Goal: Information Seeking & Learning: Learn about a topic

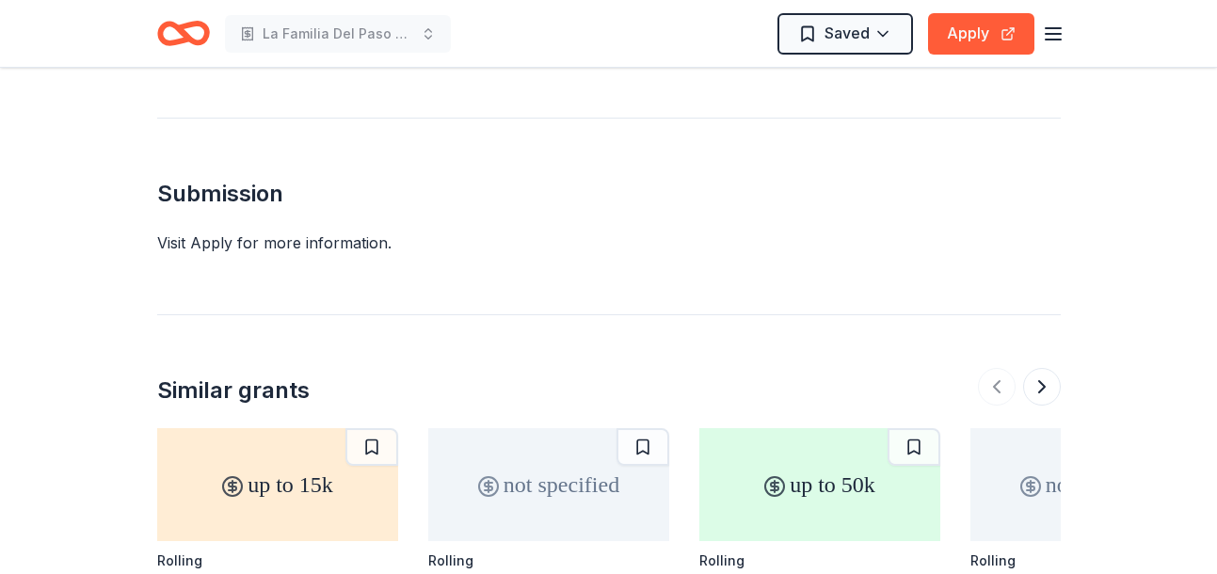
scroll to position [1980, 0]
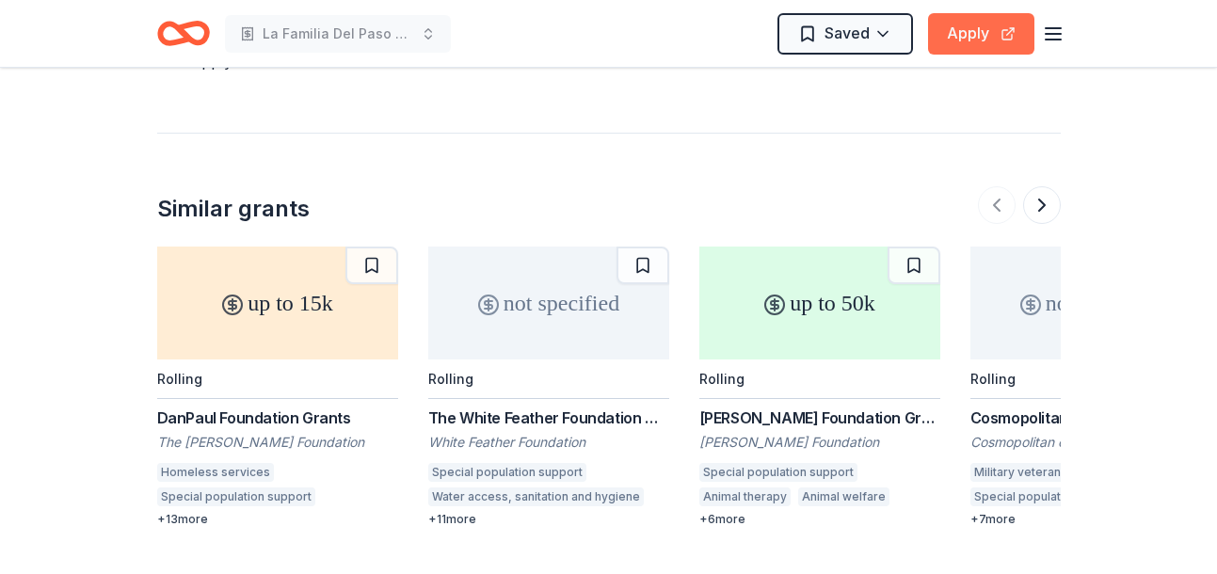
click at [964, 42] on button "Apply" at bounding box center [981, 33] width 106 height 41
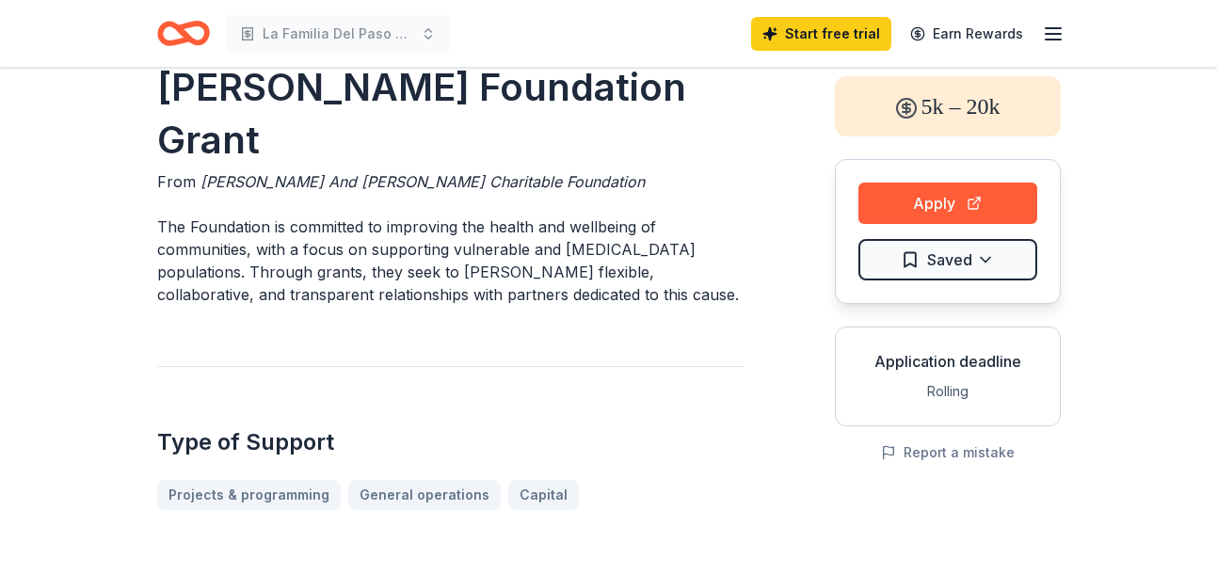
scroll to position [0, 0]
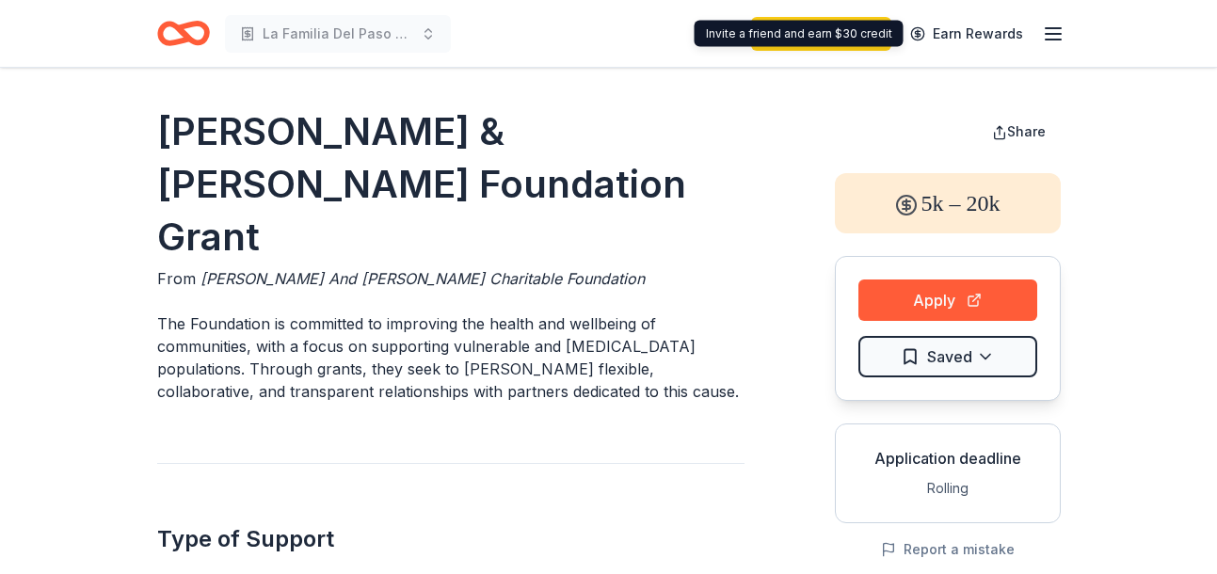
click at [1052, 37] on icon "button" at bounding box center [1053, 34] width 23 height 23
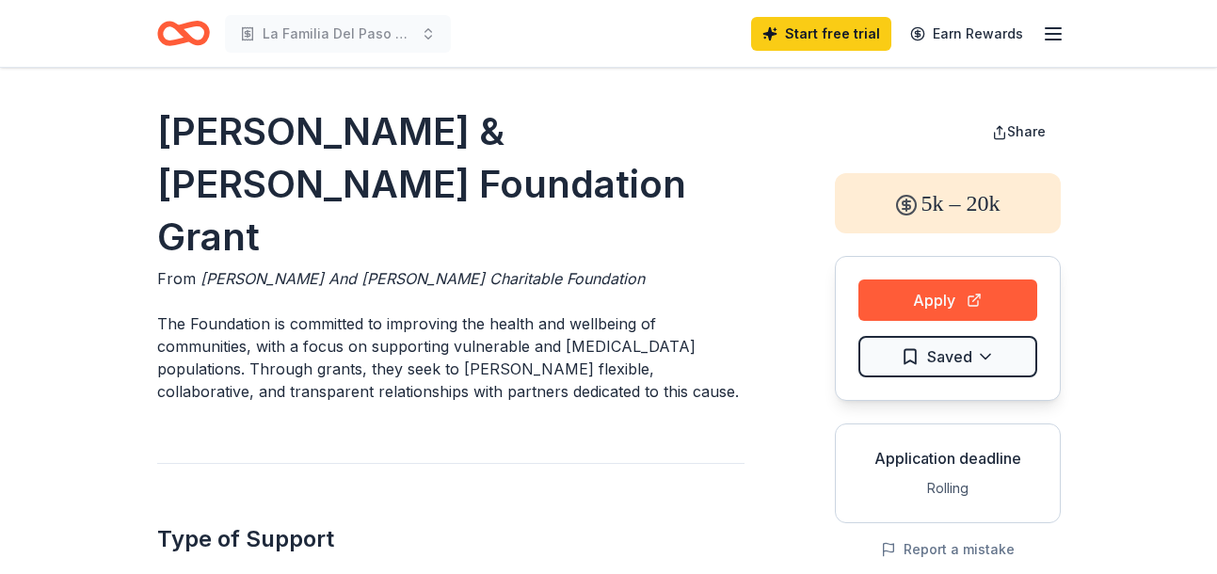
click at [183, 29] on icon "Home" at bounding box center [174, 33] width 29 height 19
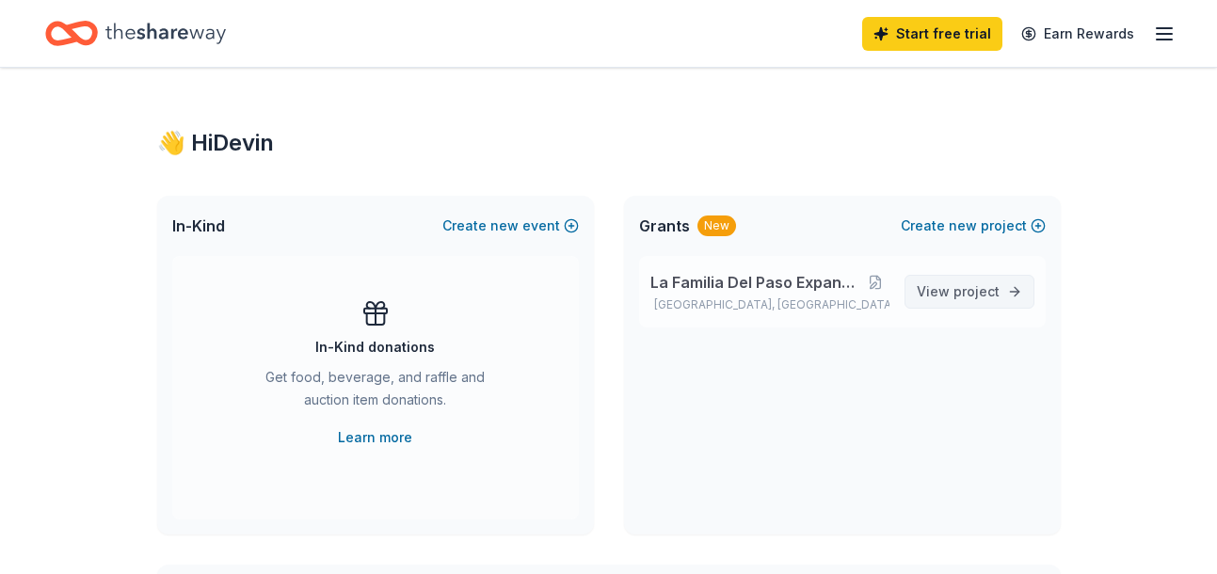
click at [956, 282] on span "View project" at bounding box center [958, 292] width 83 height 23
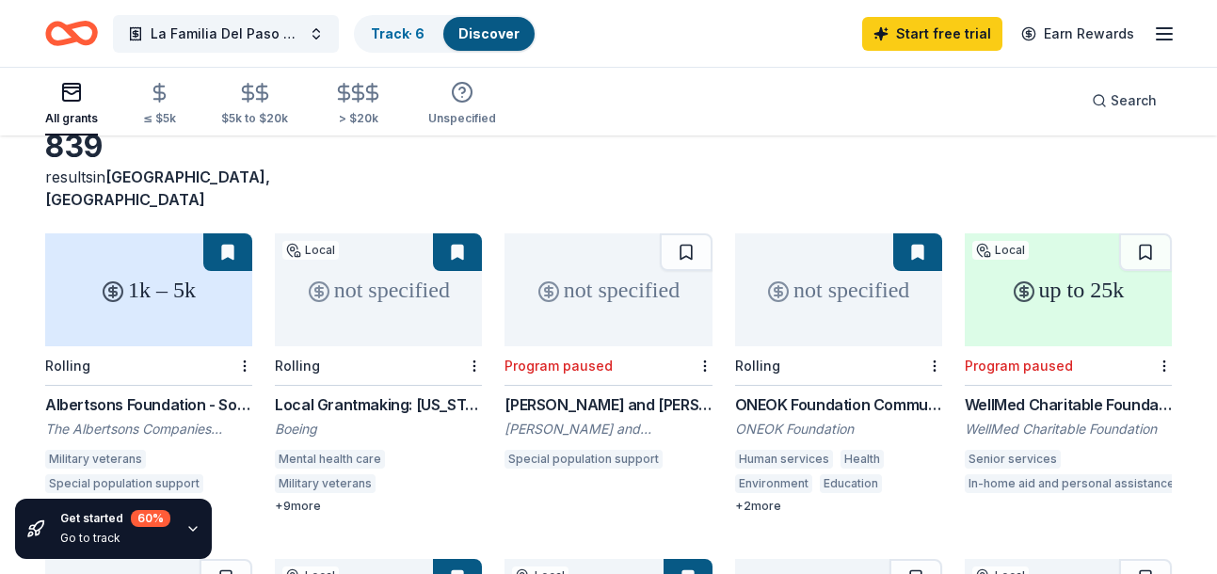
scroll to position [105, 0]
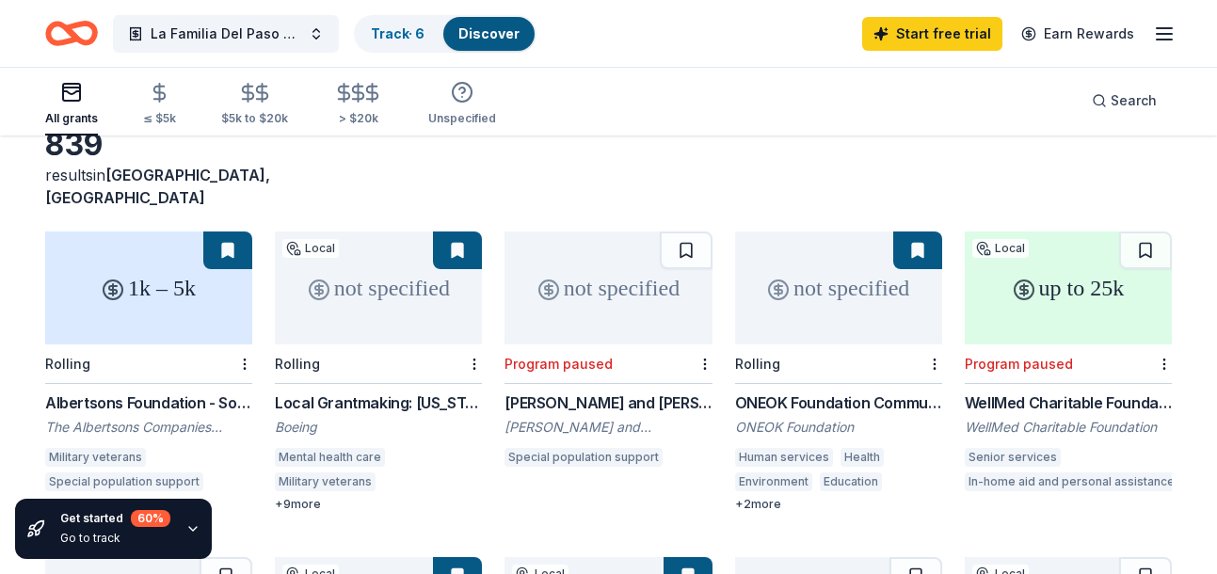
click at [313, 497] on div "+ 9 more" at bounding box center [378, 504] width 207 height 15
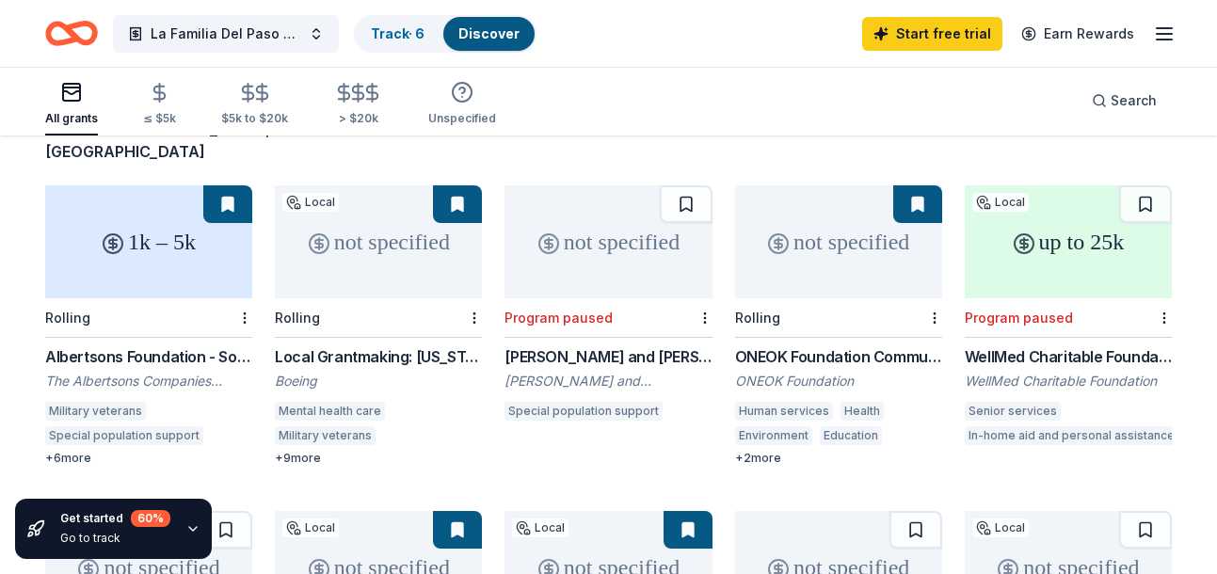
scroll to position [153, 0]
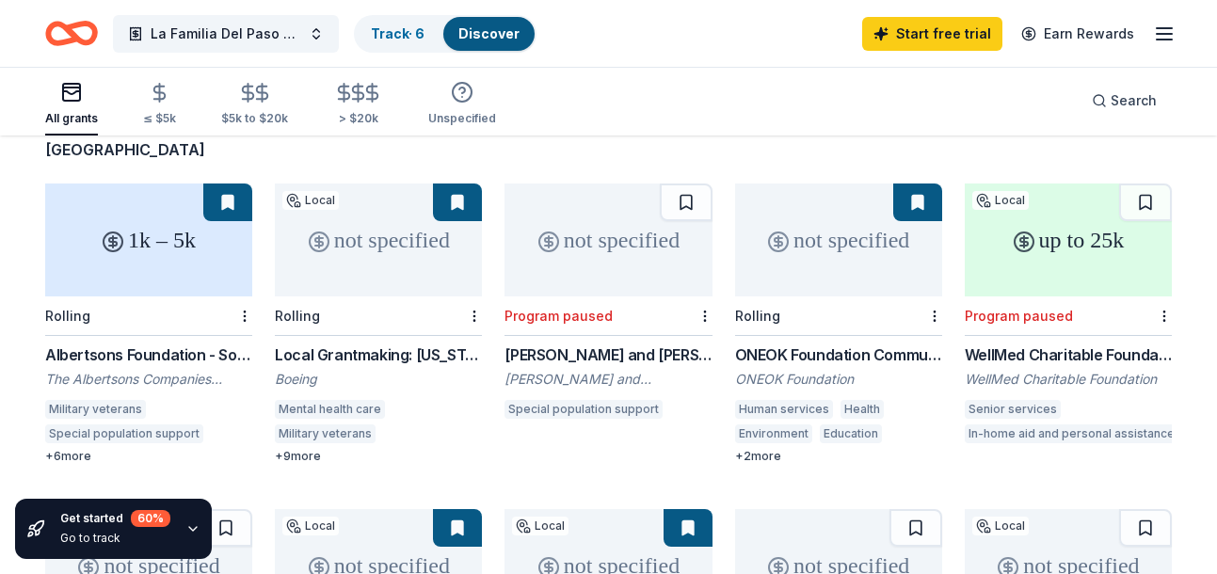
click at [1039, 344] on div "WellMed Charitable Foundation Grants" at bounding box center [1068, 355] width 207 height 23
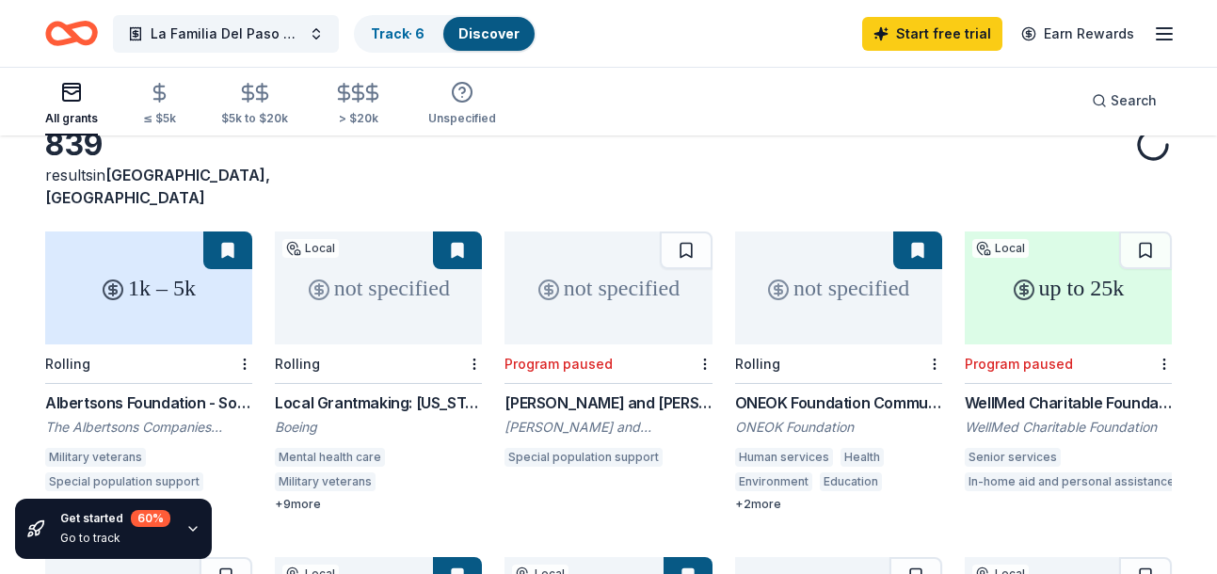
scroll to position [0, 0]
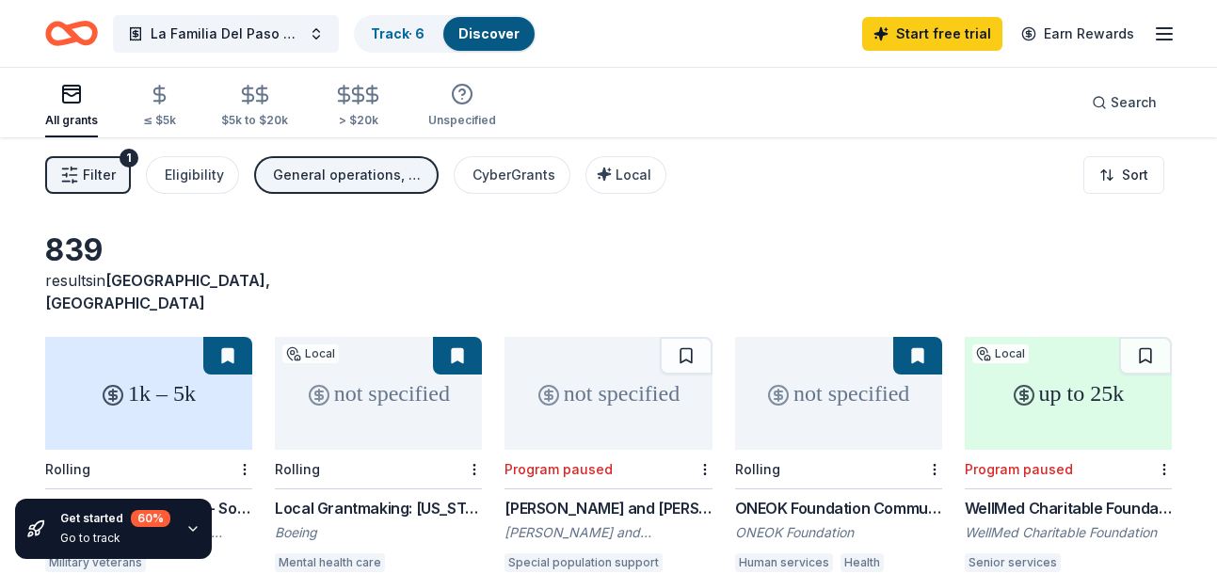
click at [91, 186] on button "Filter 1" at bounding box center [88, 175] width 86 height 38
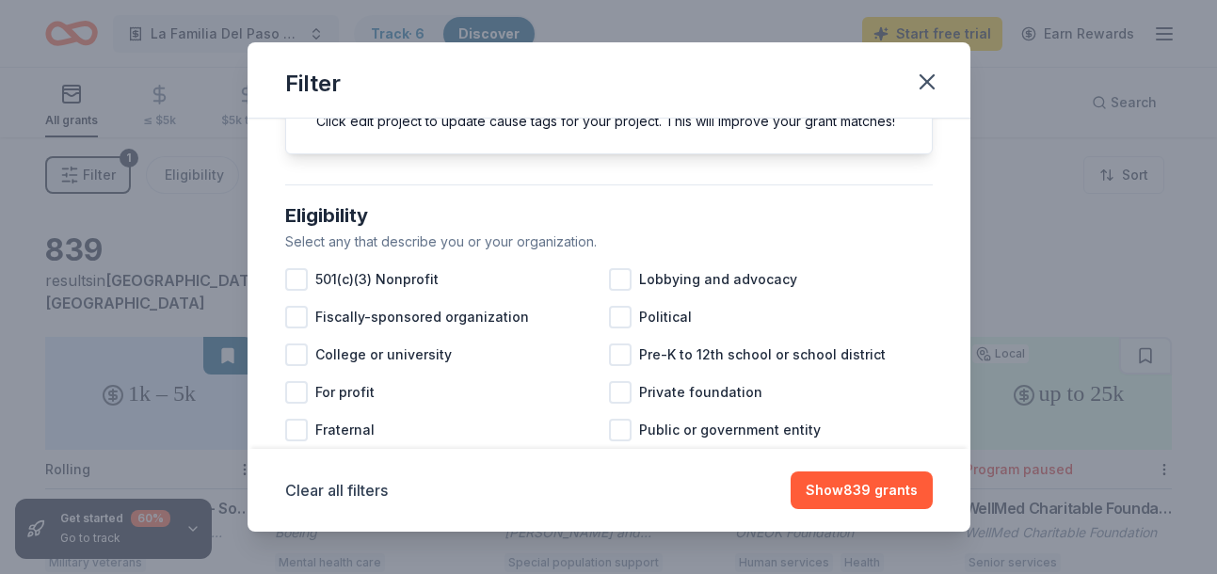
scroll to position [139, 0]
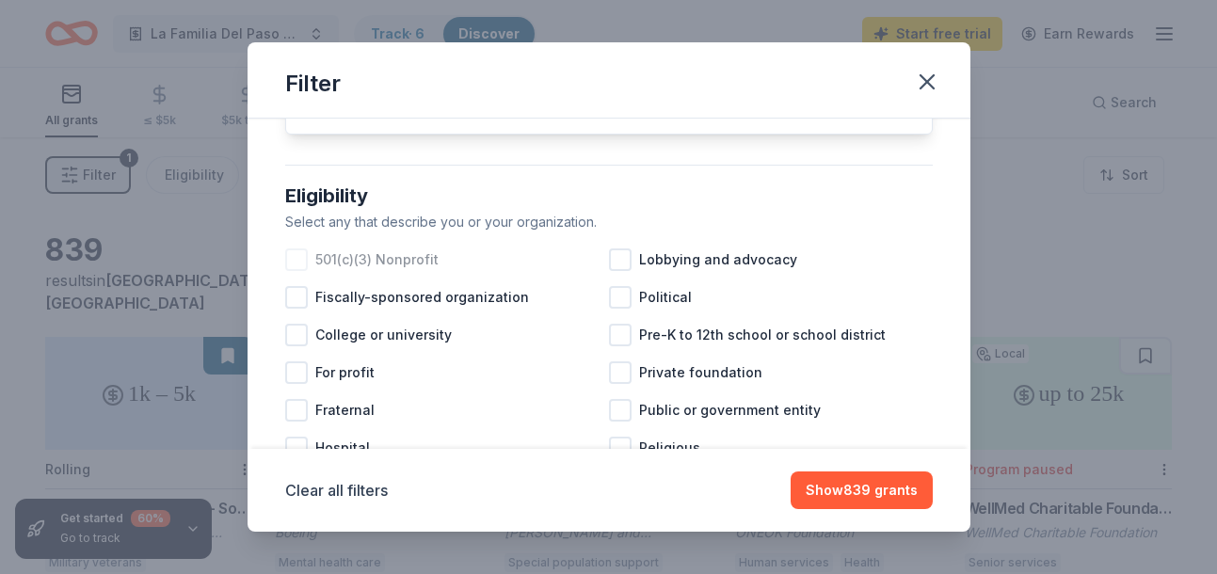
click at [299, 255] on div at bounding box center [296, 260] width 23 height 23
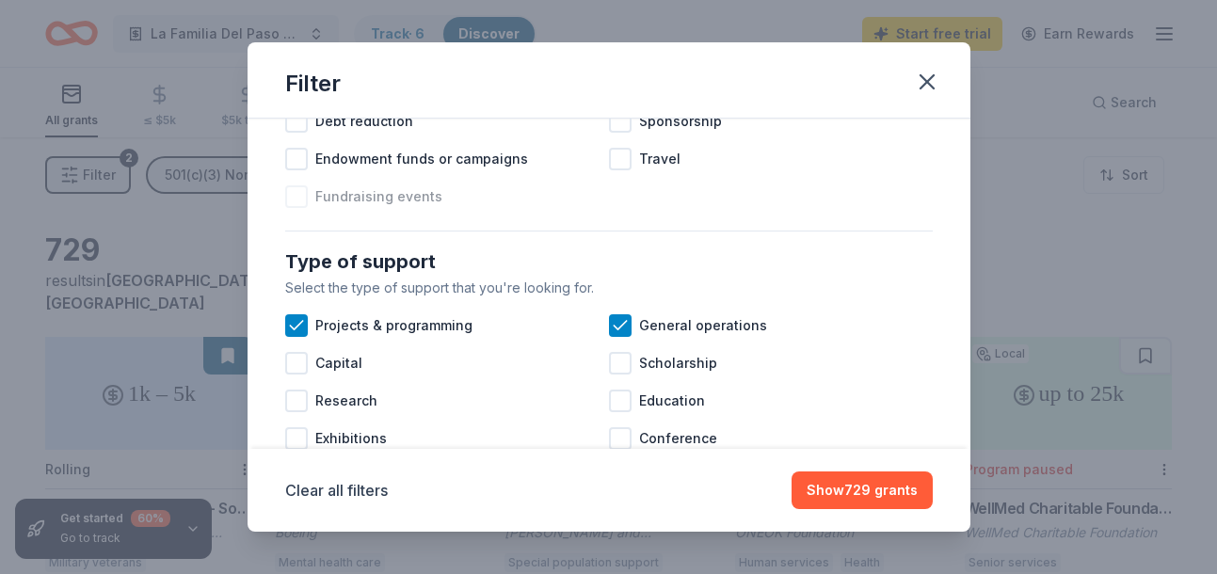
scroll to position [659, 0]
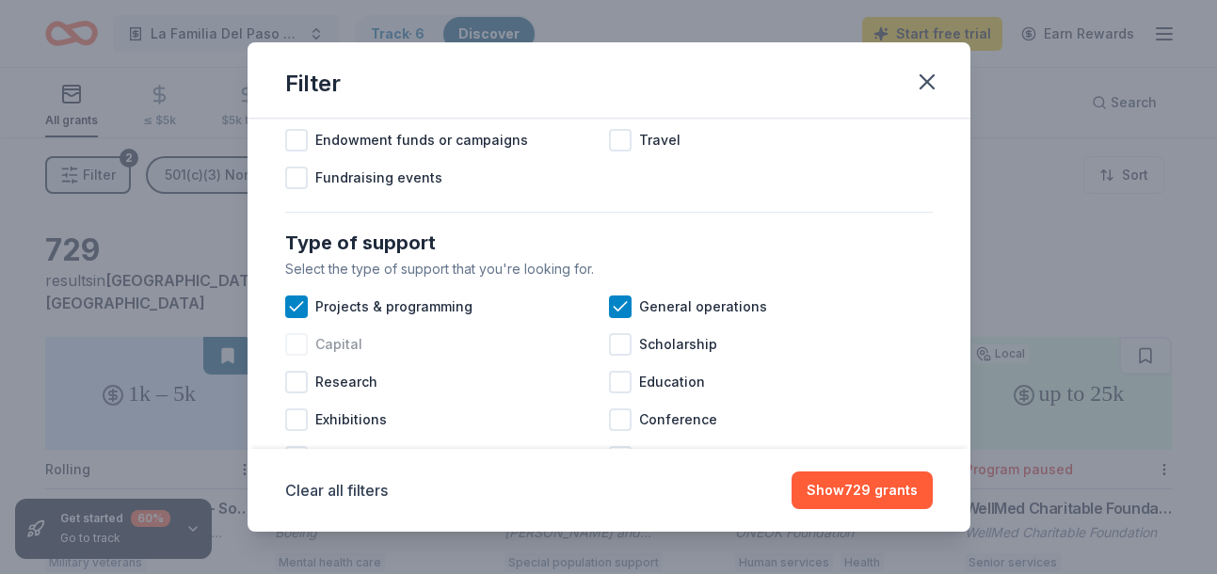
click at [337, 346] on span "Capital" at bounding box center [338, 344] width 47 height 23
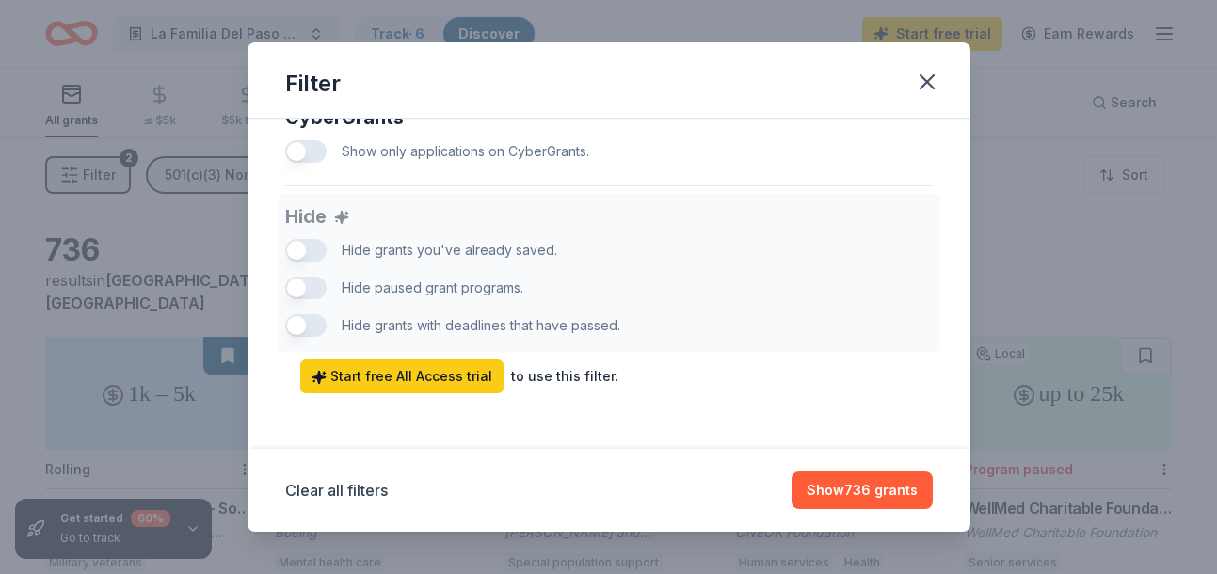
scroll to position [1269, 0]
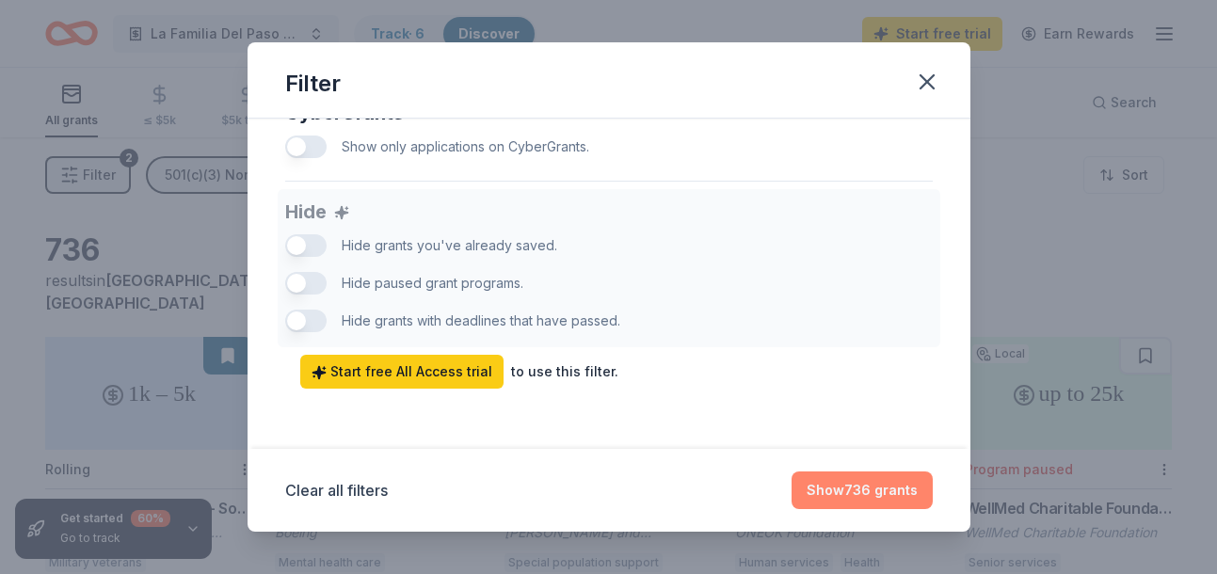
click at [876, 505] on button "Show 736 grants" at bounding box center [862, 491] width 141 height 38
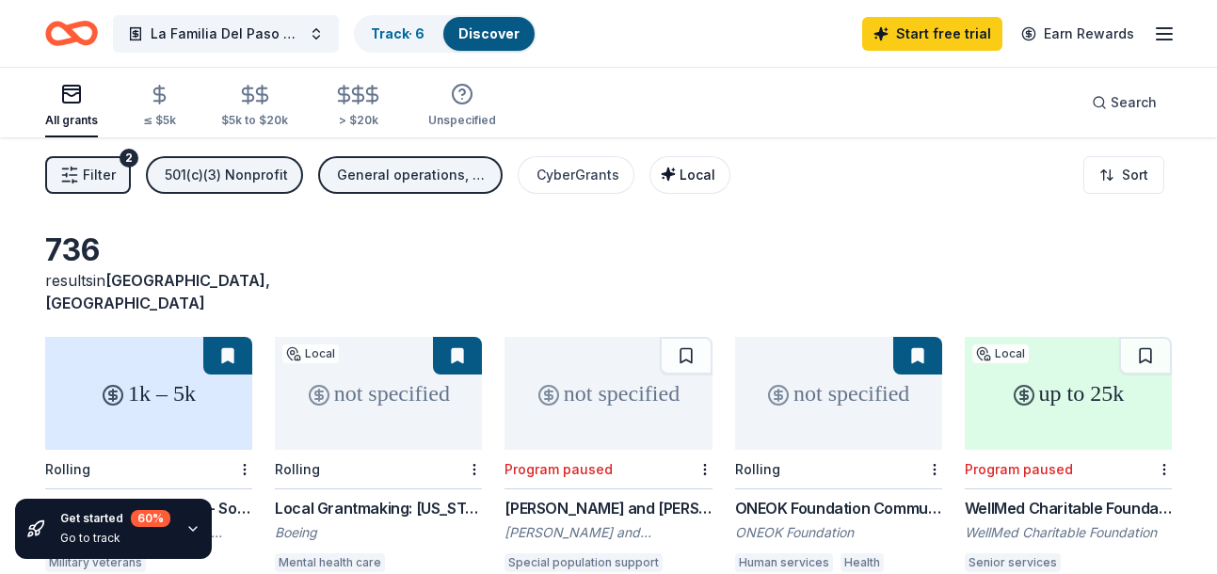
click at [685, 183] on div "Local" at bounding box center [692, 175] width 47 height 23
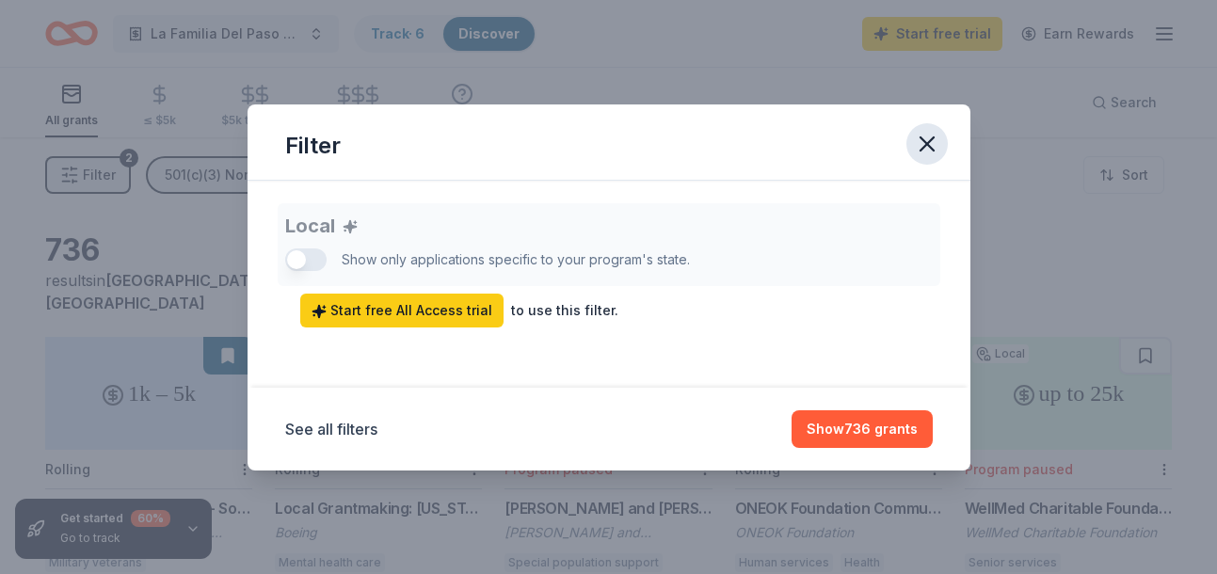
click at [923, 133] on icon "button" at bounding box center [927, 144] width 26 height 26
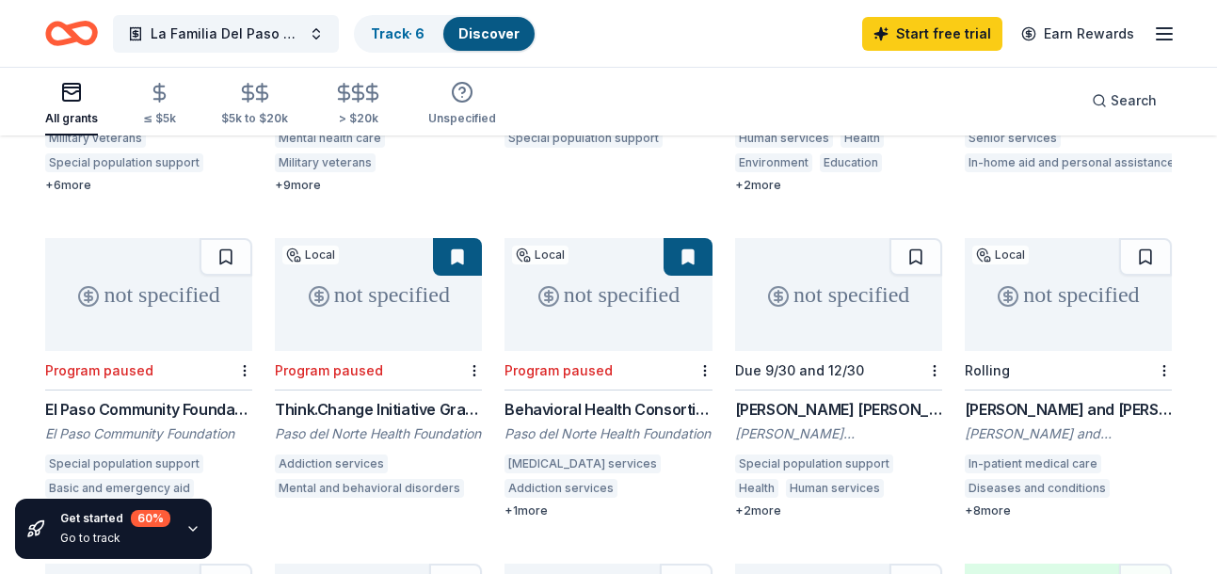
scroll to position [532, 0]
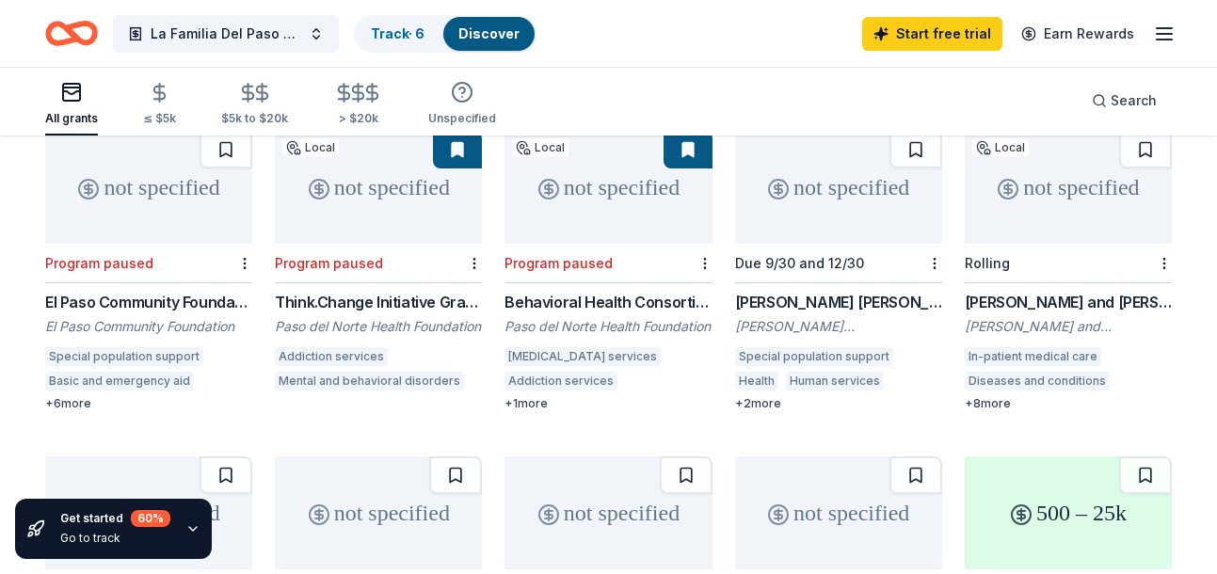
click at [764, 396] on div "+ 2 more" at bounding box center [838, 403] width 207 height 15
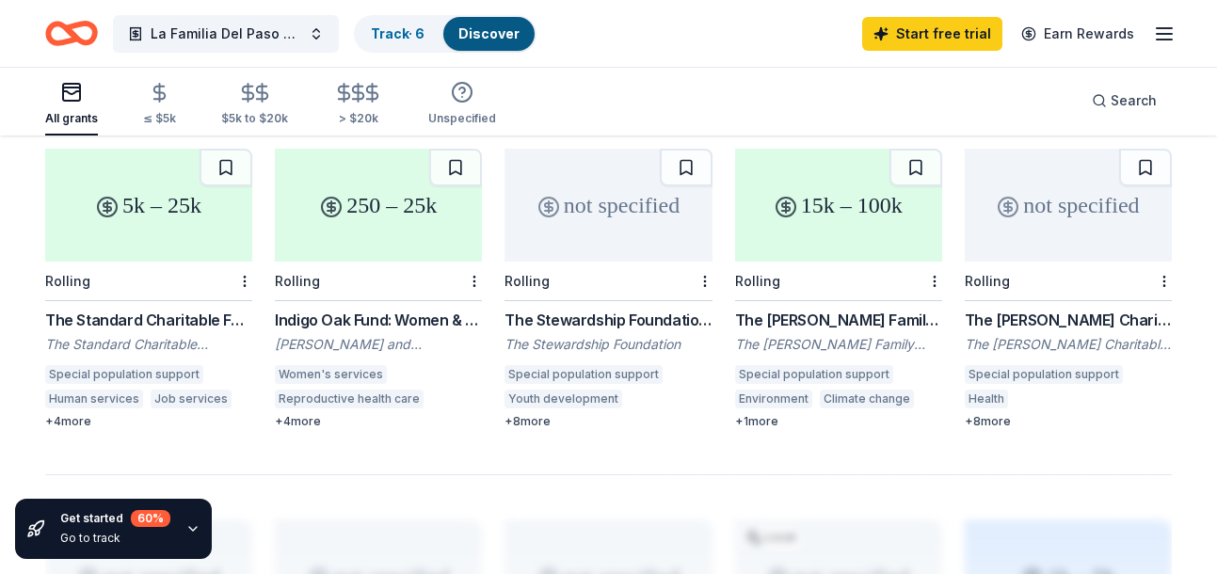
scroll to position [0, 0]
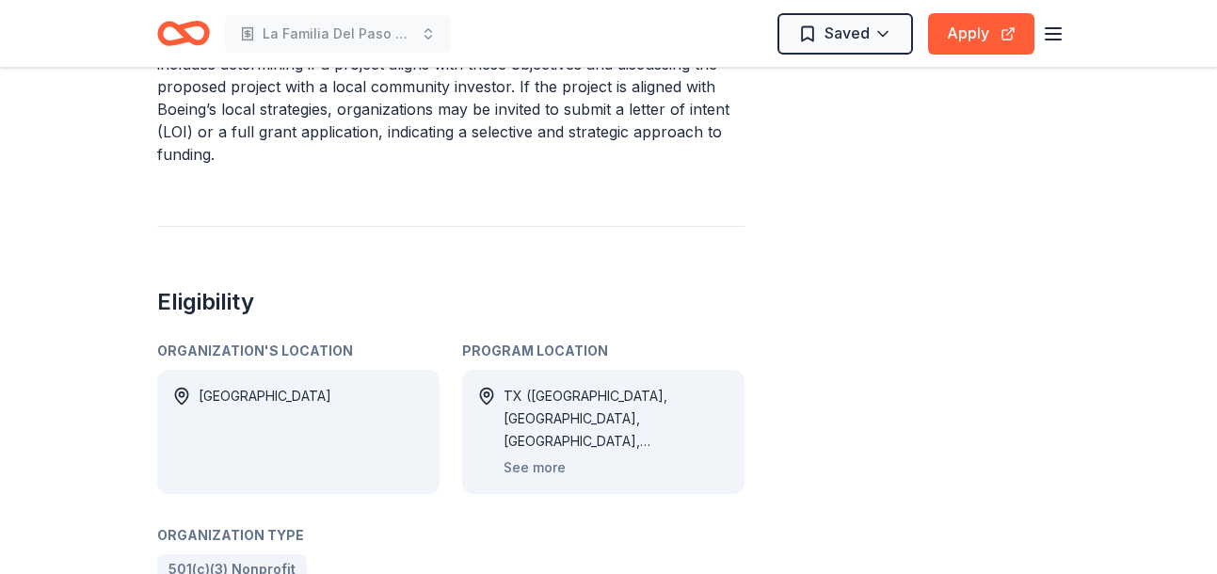
scroll to position [882, 0]
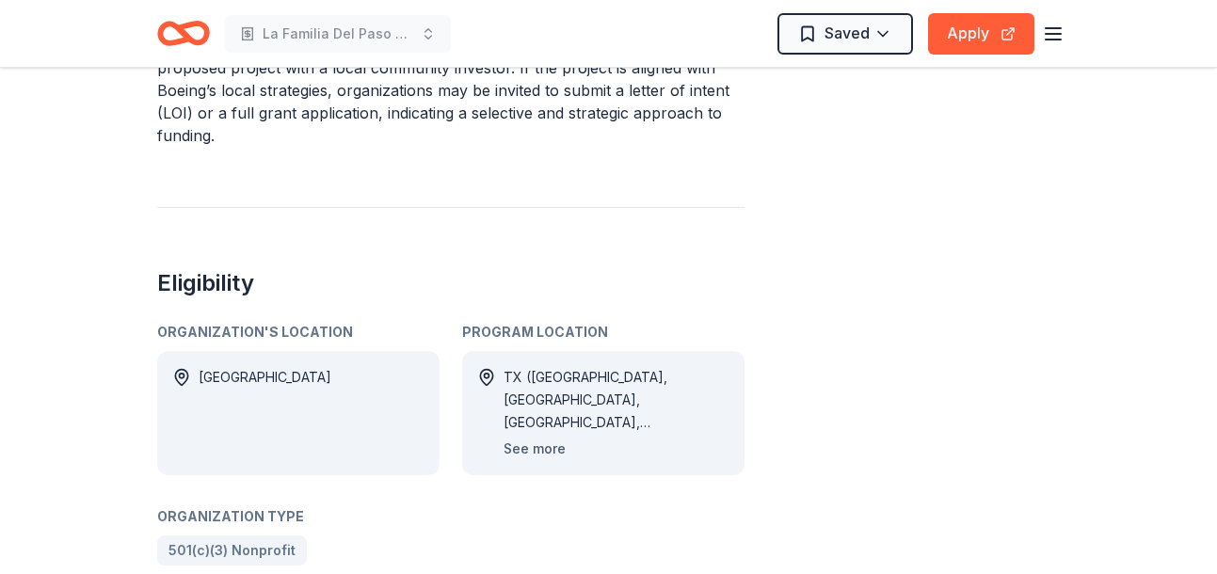
click at [534, 438] on button "See more" at bounding box center [535, 449] width 62 height 23
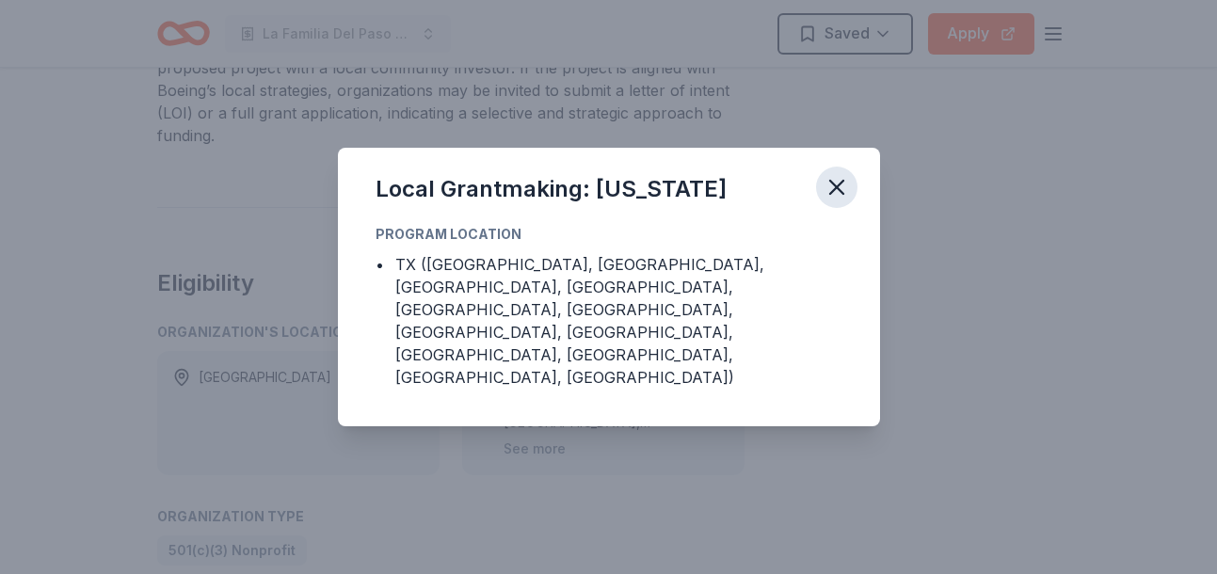
click at [843, 201] on icon "button" at bounding box center [837, 187] width 26 height 26
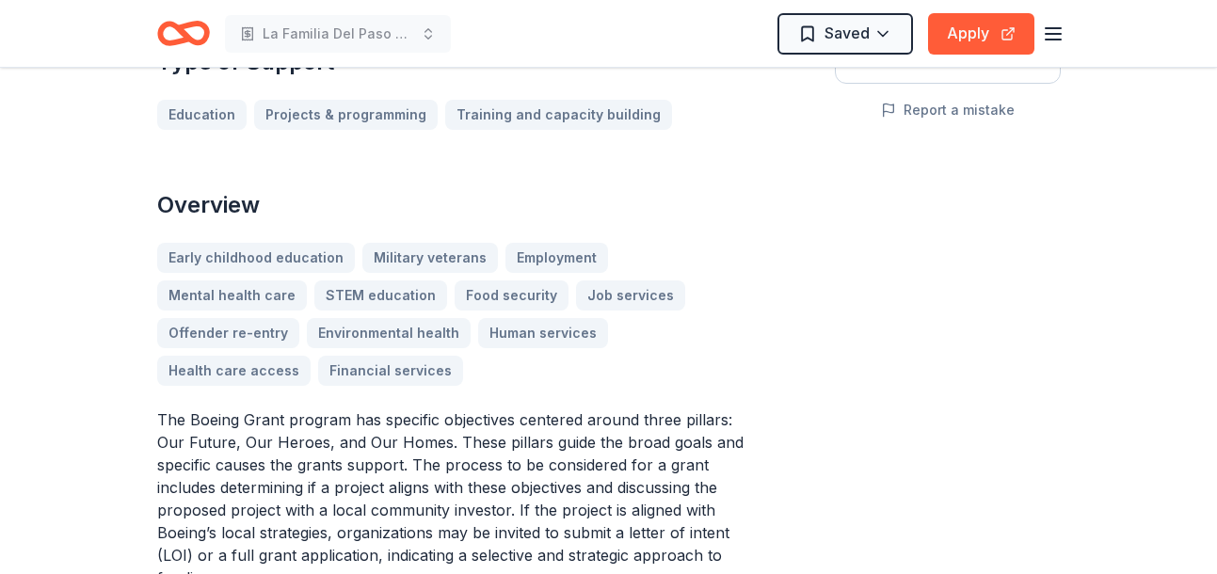
scroll to position [0, 0]
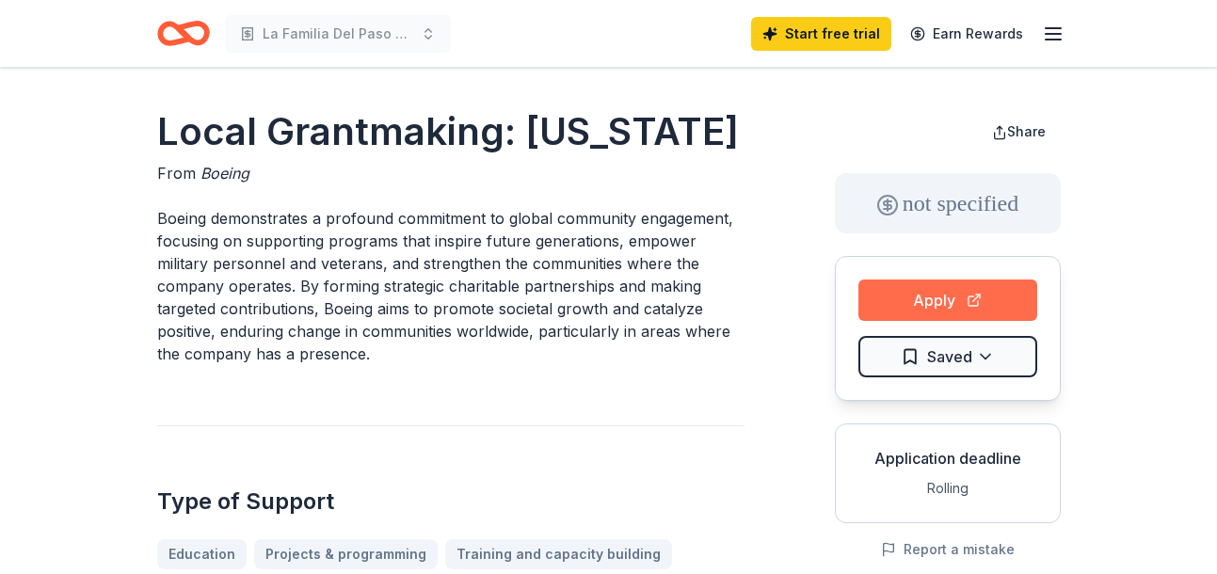
click at [936, 302] on button "Apply" at bounding box center [948, 300] width 179 height 41
click at [919, 305] on button "Apply" at bounding box center [948, 300] width 179 height 41
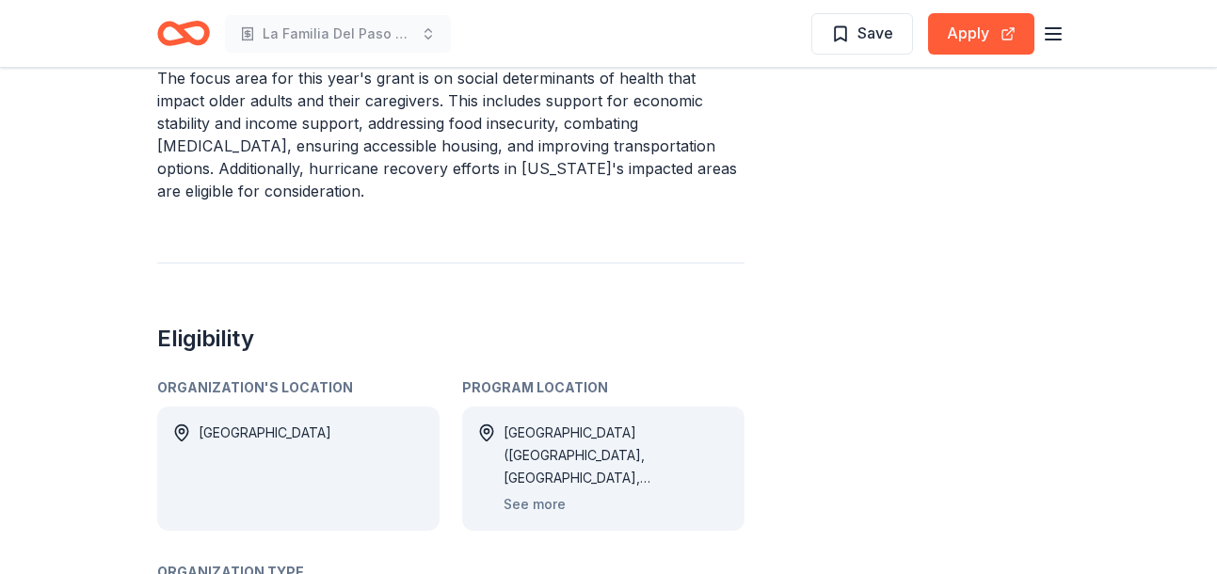
scroll to position [631, 0]
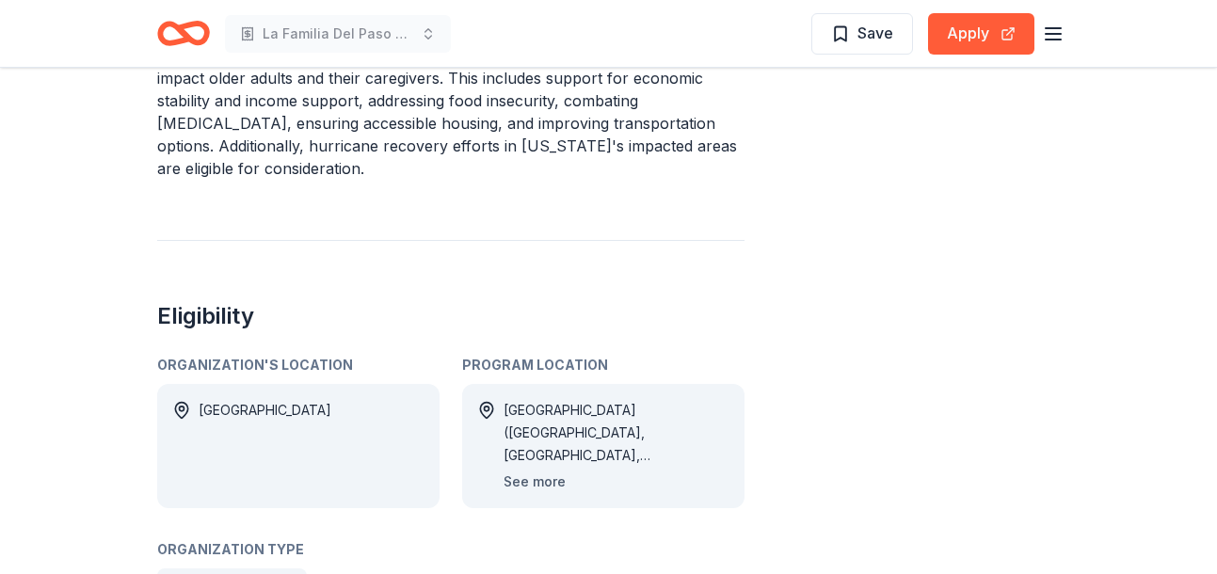
click at [552, 471] on button "See more" at bounding box center [535, 482] width 62 height 23
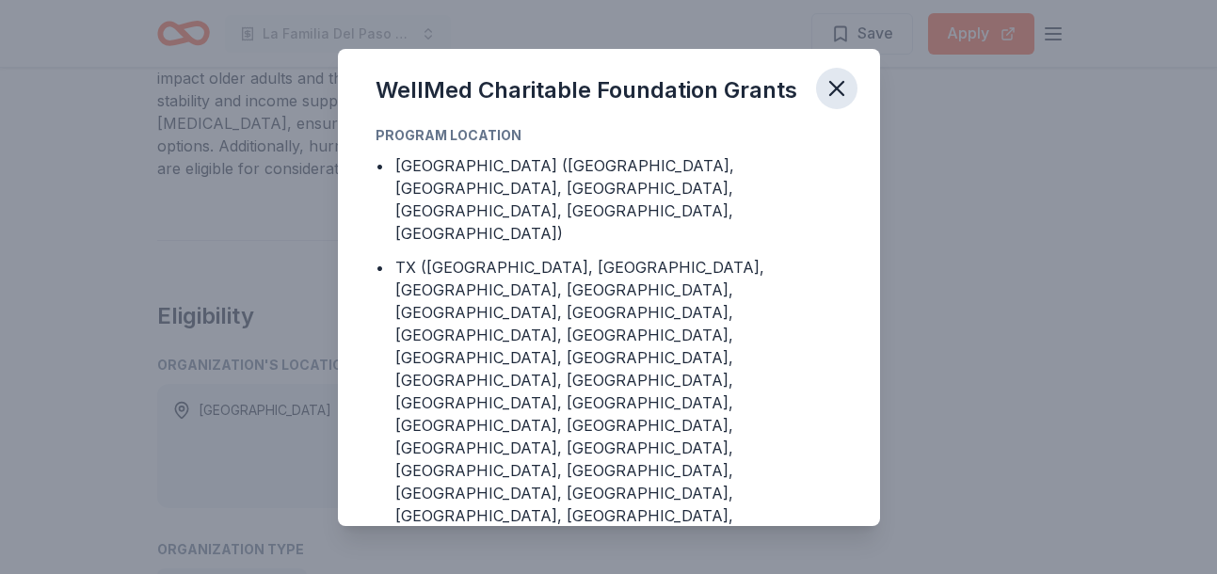
click at [824, 102] on icon "button" at bounding box center [837, 88] width 26 height 26
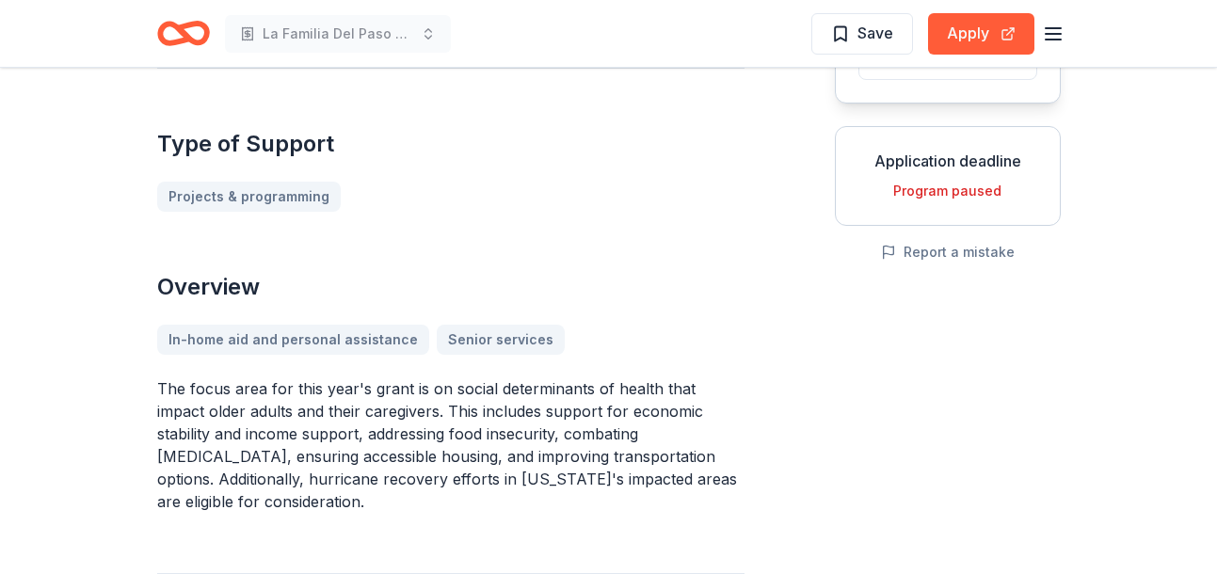
scroll to position [322, 0]
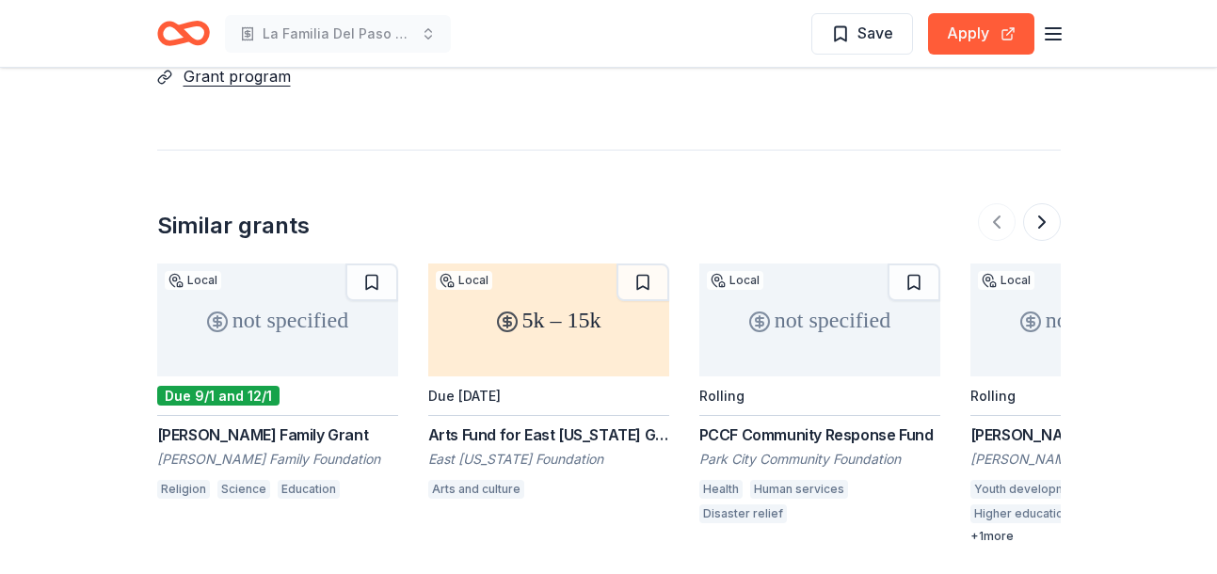
scroll to position [1751, 0]
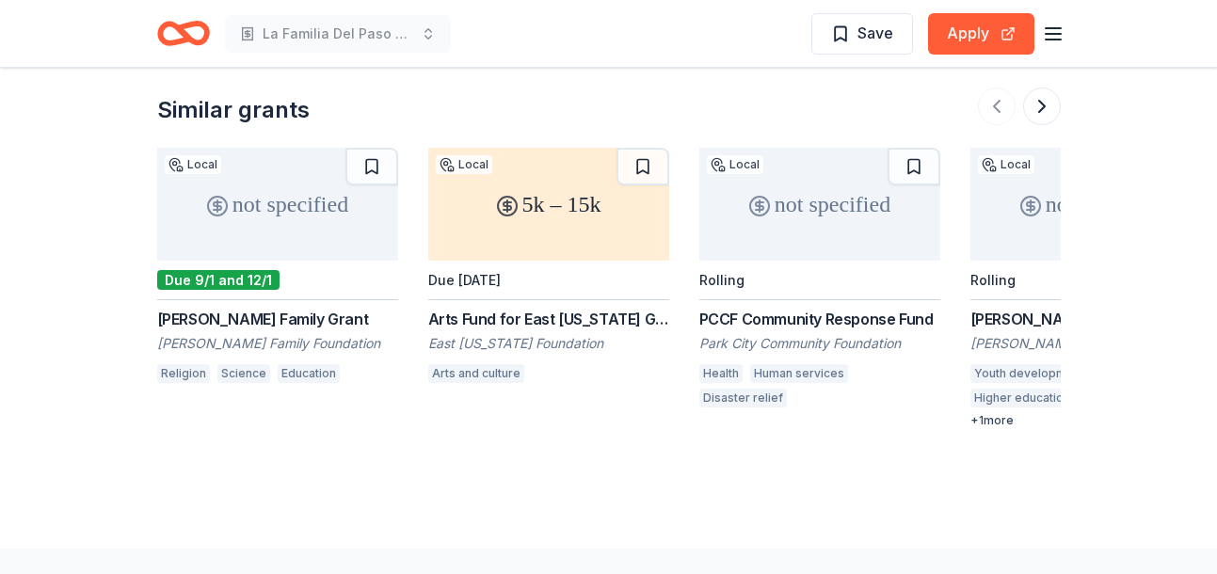
click at [245, 308] on div "McCormick Family Grant" at bounding box center [277, 319] width 241 height 23
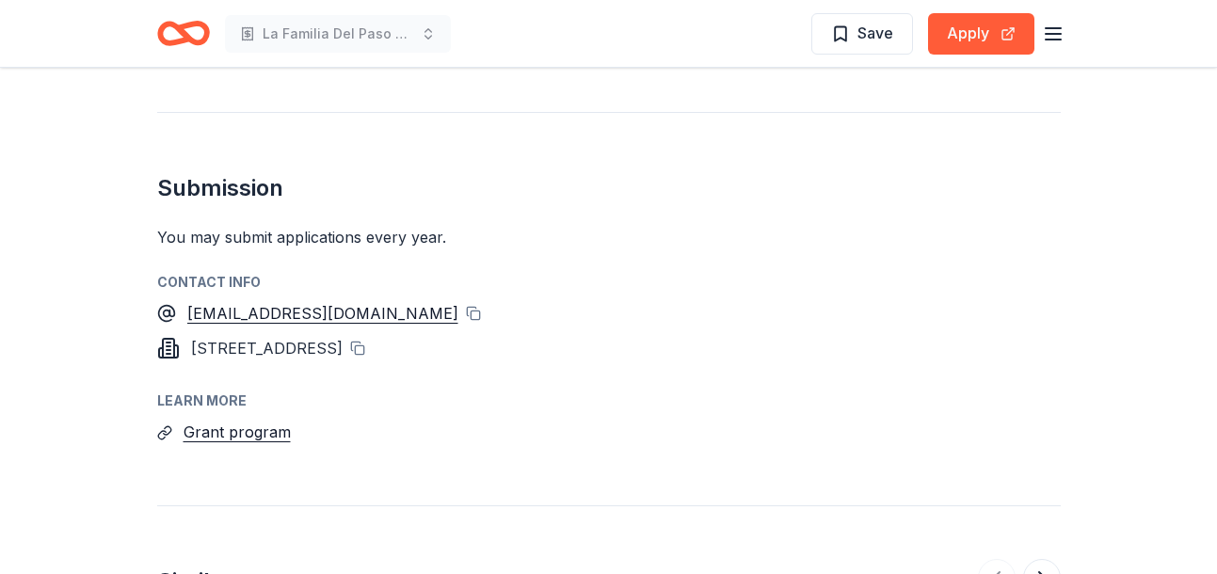
scroll to position [1454, 0]
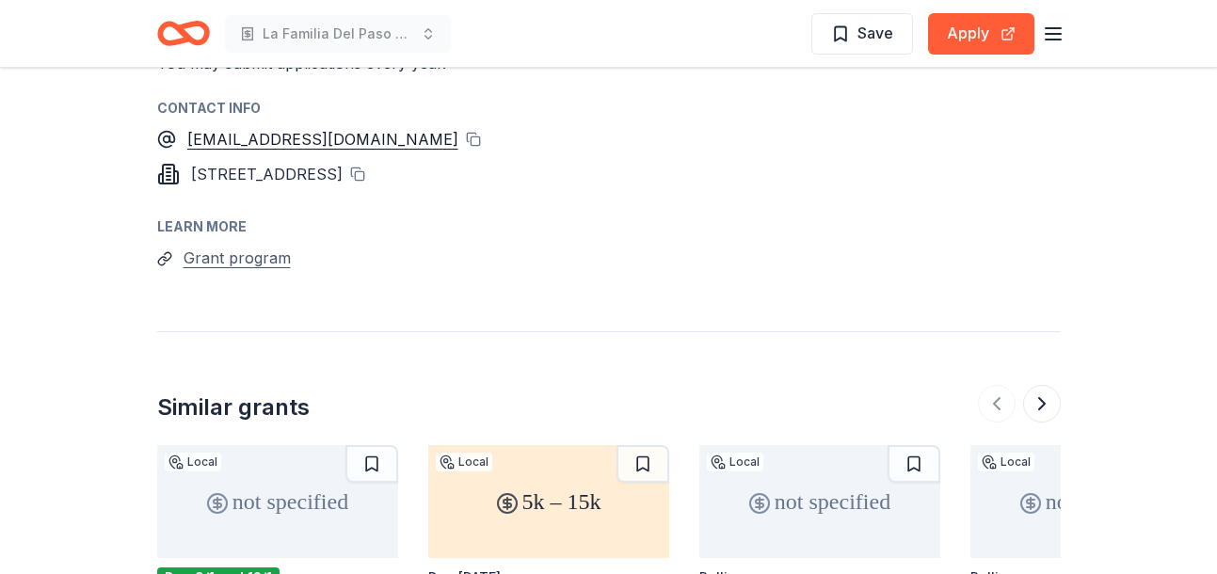
click at [243, 246] on button "Grant program" at bounding box center [237, 258] width 107 height 24
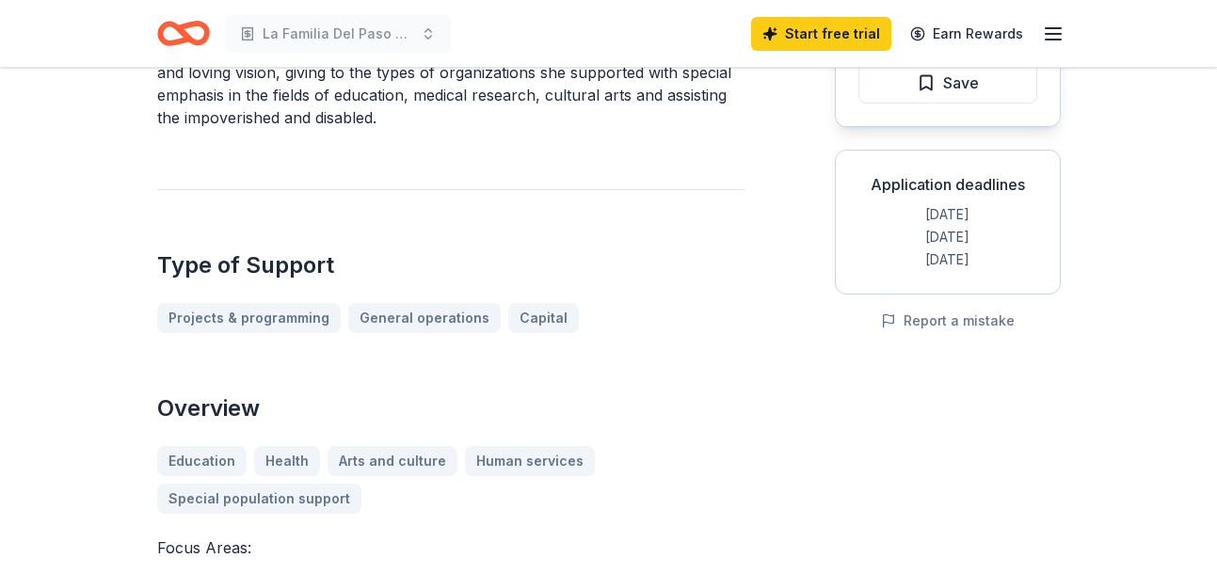
scroll to position [278, 0]
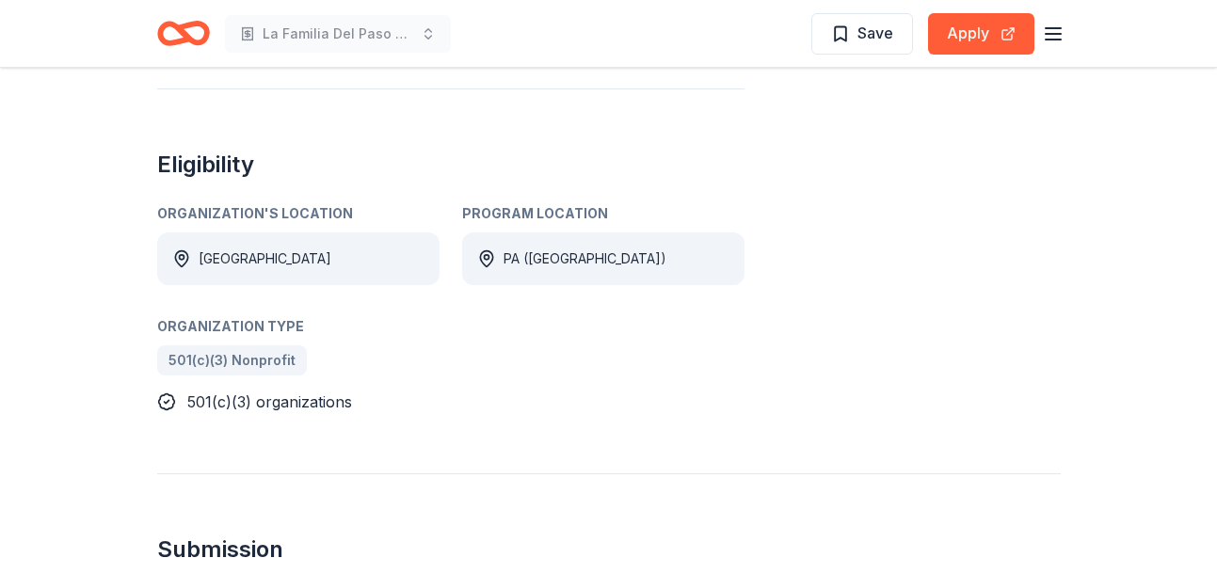
scroll to position [907, 0]
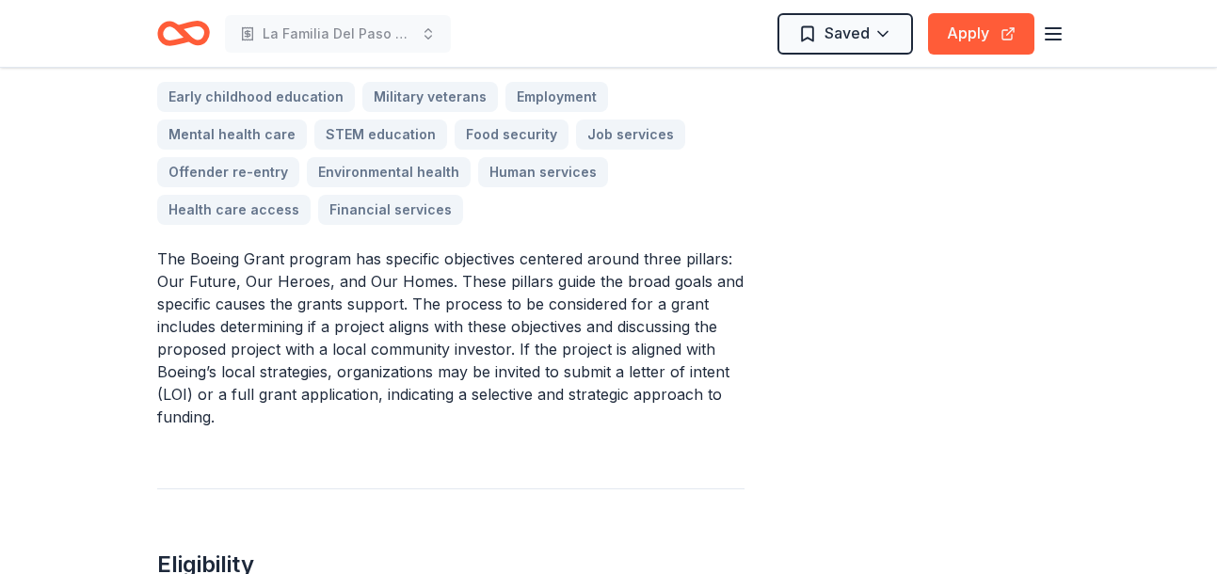
scroll to position [917, 0]
